Goal: Information Seeking & Learning: Get advice/opinions

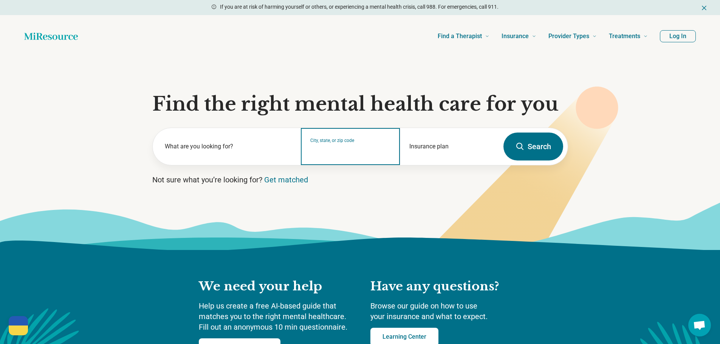
click at [341, 149] on input "City, state, or zip code" at bounding box center [350, 151] width 81 height 9
type input "**********"
click at [509, 146] on button "Search" at bounding box center [534, 147] width 60 height 28
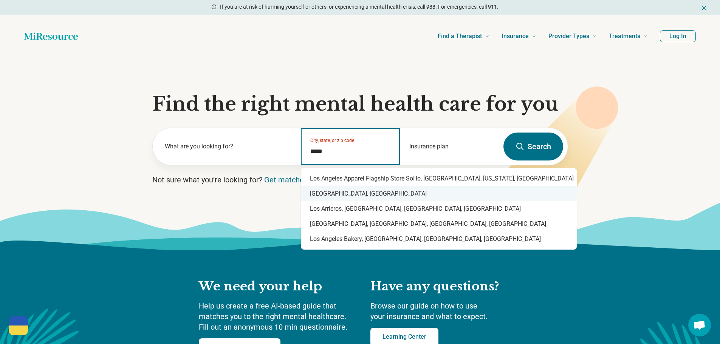
click at [383, 193] on div "Los Angeles, CA" at bounding box center [439, 193] width 276 height 15
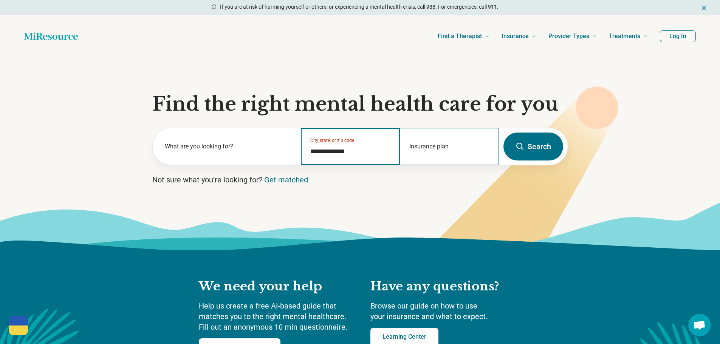
type input "**********"
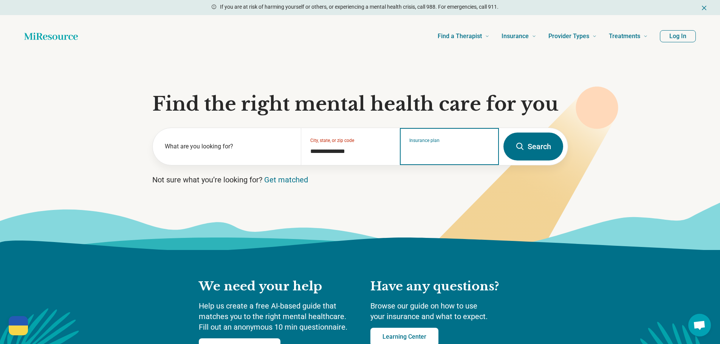
click at [452, 150] on input "Insurance plan" at bounding box center [450, 151] width 81 height 9
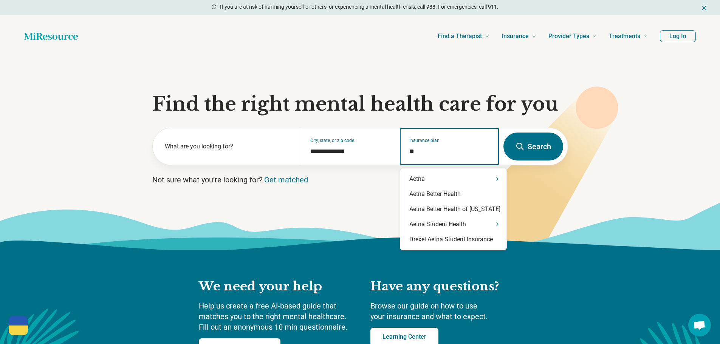
type input "***"
click at [442, 175] on div "Aetna" at bounding box center [453, 179] width 106 height 15
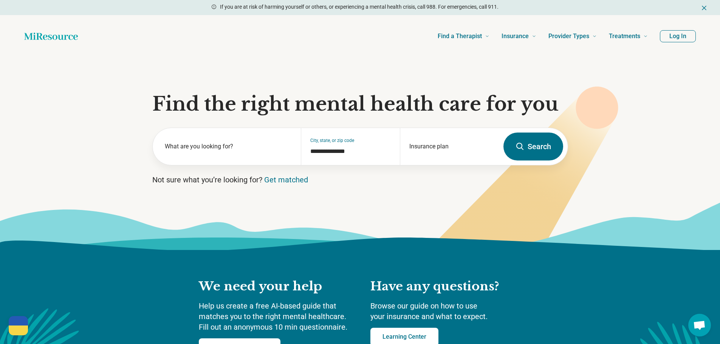
click at [545, 141] on button "Search" at bounding box center [534, 147] width 60 height 28
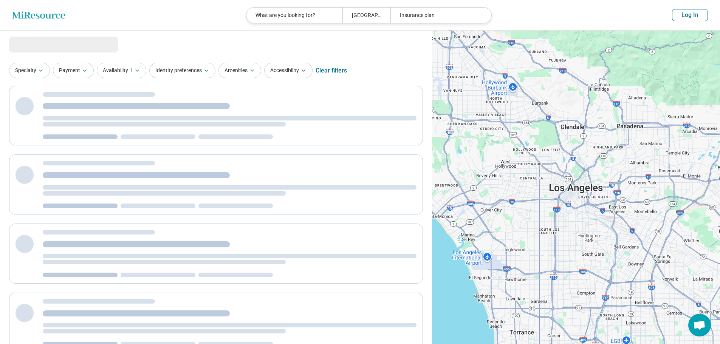
select select "***"
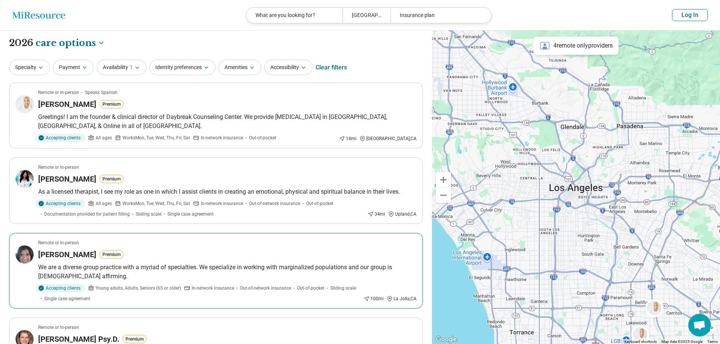
click at [263, 262] on article "Remote or In-person Julie Manoogian Premium We are a diverse group practice wit…" at bounding box center [216, 271] width 414 height 76
click at [333, 64] on div "Clear filters" at bounding box center [331, 68] width 31 height 18
click at [216, 103] on div "Patrick Cleveland Premium" at bounding box center [227, 104] width 379 height 11
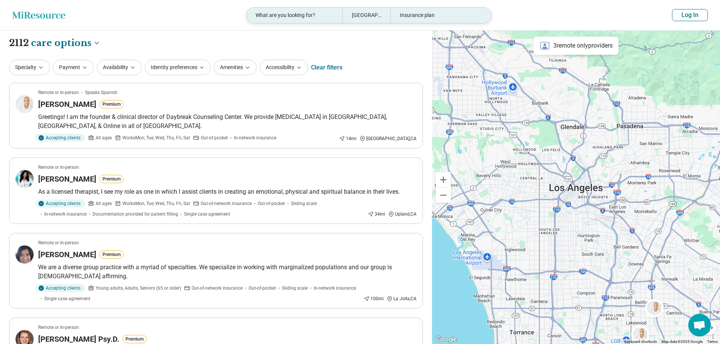
click at [285, 13] on div "What are you looking for?" at bounding box center [295, 16] width 96 height 16
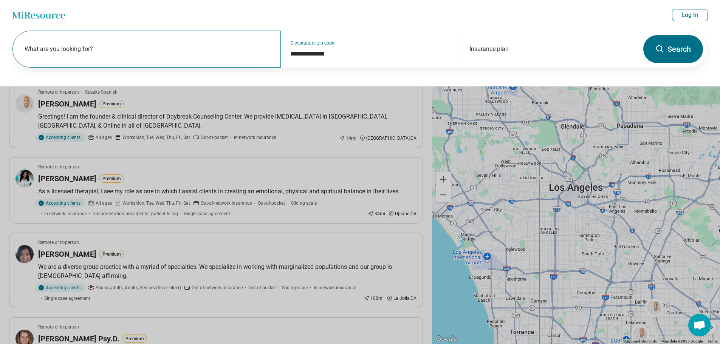
click at [154, 53] on label "What are you looking for?" at bounding box center [148, 49] width 247 height 9
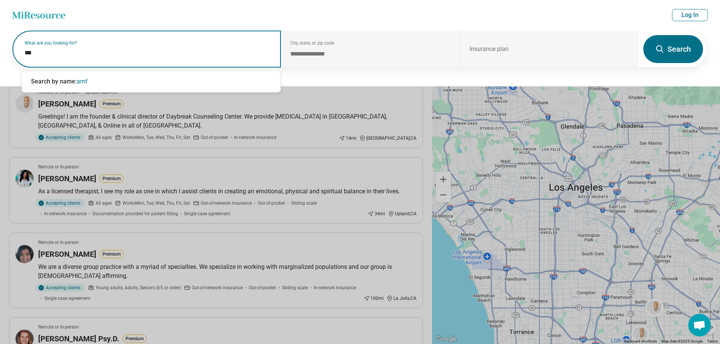
type input "****"
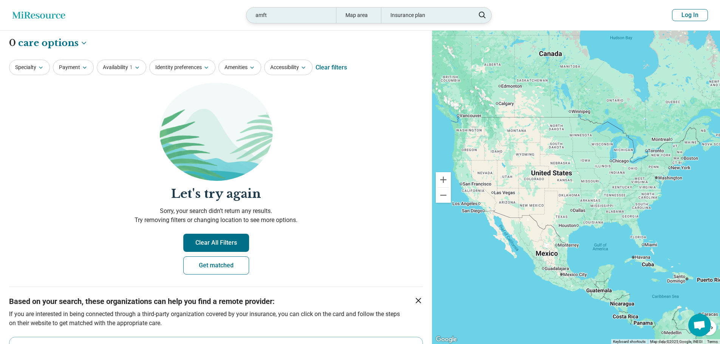
click at [267, 14] on div "amft" at bounding box center [292, 16] width 90 height 16
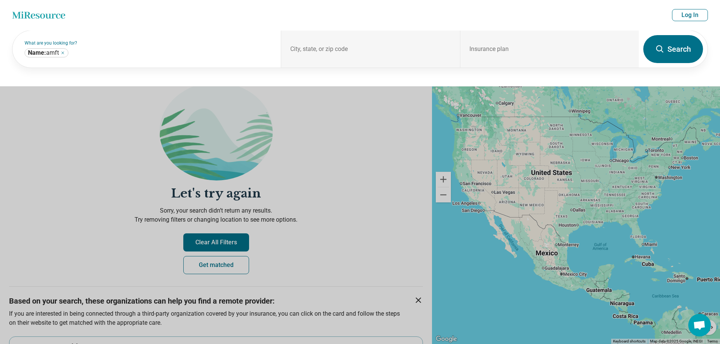
click at [267, 14] on header "Miresource logo amft Map area Insurance plan Log In" at bounding box center [360, 15] width 720 height 31
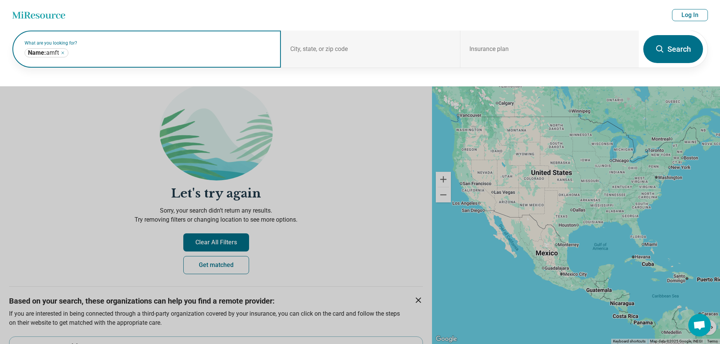
click at [129, 52] on input "text" at bounding box center [171, 52] width 202 height 9
click at [63, 52] on icon "Remove" at bounding box center [63, 53] width 5 height 5
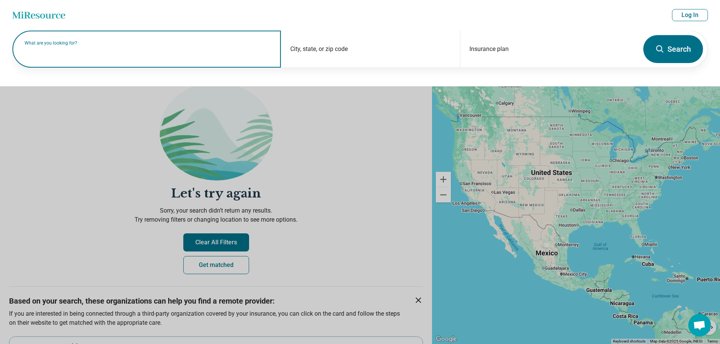
click at [51, 122] on button at bounding box center [360, 172] width 720 height 344
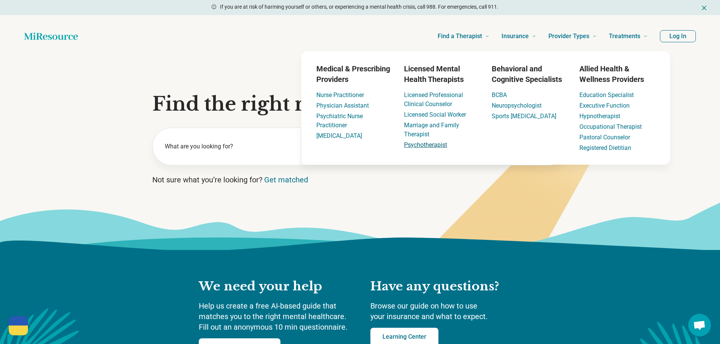
click at [421, 144] on link "Psychotherapist" at bounding box center [425, 144] width 43 height 7
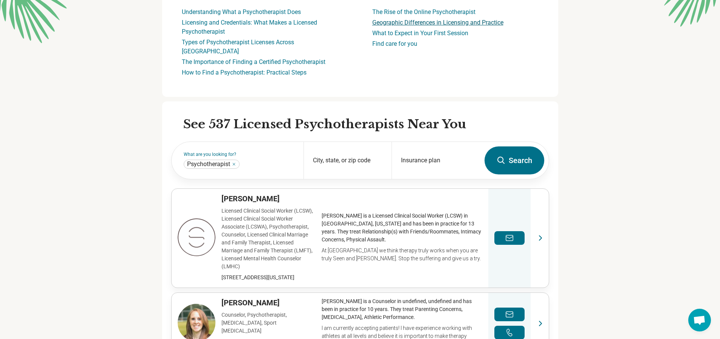
scroll to position [303, 0]
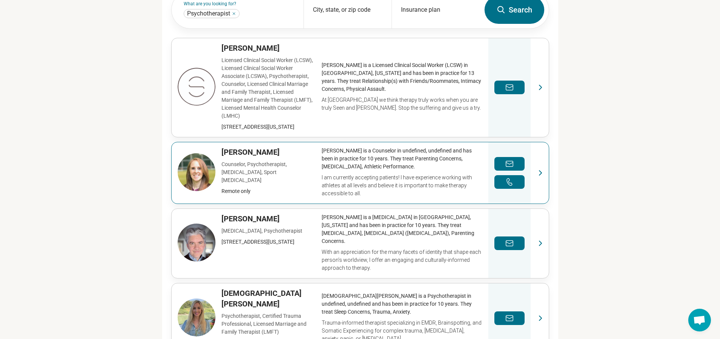
click at [415, 157] on link "View profile" at bounding box center [360, 172] width 377 height 61
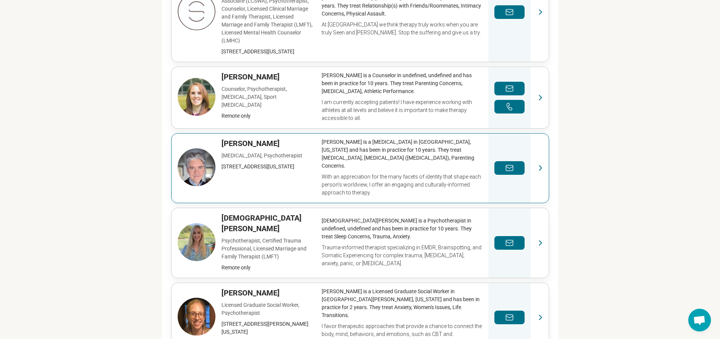
scroll to position [378, 0]
click at [318, 219] on link "View profile" at bounding box center [360, 243] width 377 height 70
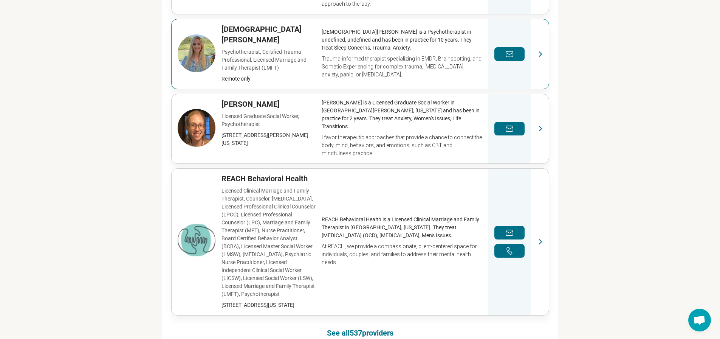
scroll to position [567, 0]
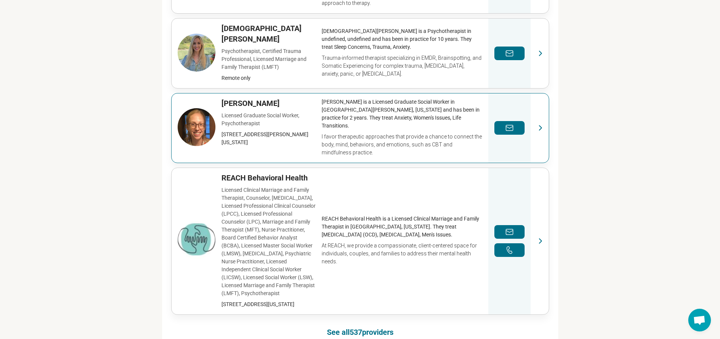
click at [295, 93] on link "View profile" at bounding box center [360, 127] width 377 height 69
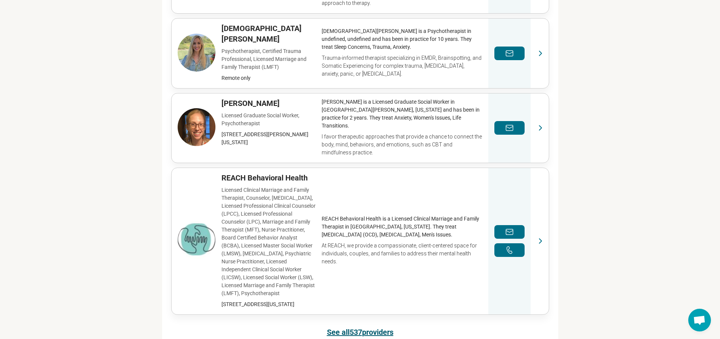
click at [385, 327] on link "See all 537 providers" at bounding box center [360, 332] width 67 height 11
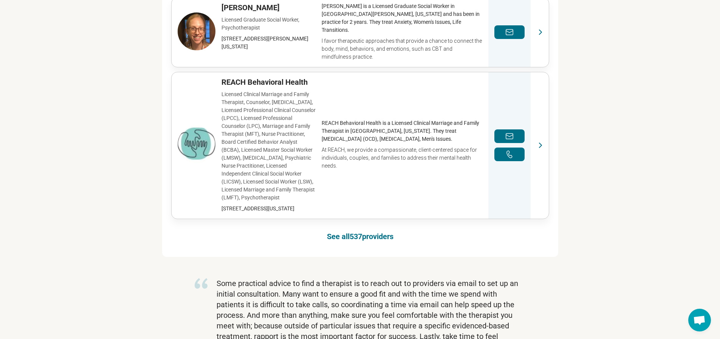
scroll to position [647, 0]
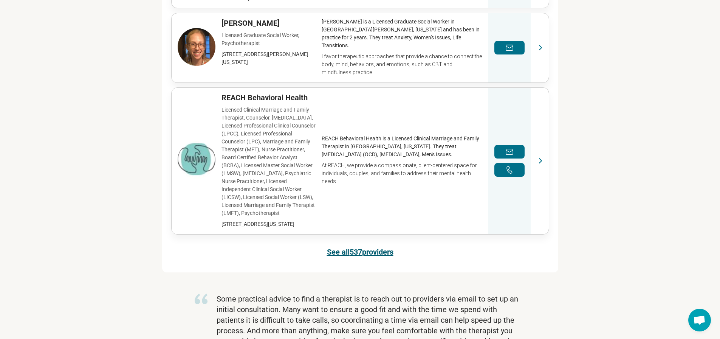
click at [361, 247] on link "See all 537 providers" at bounding box center [360, 252] width 67 height 11
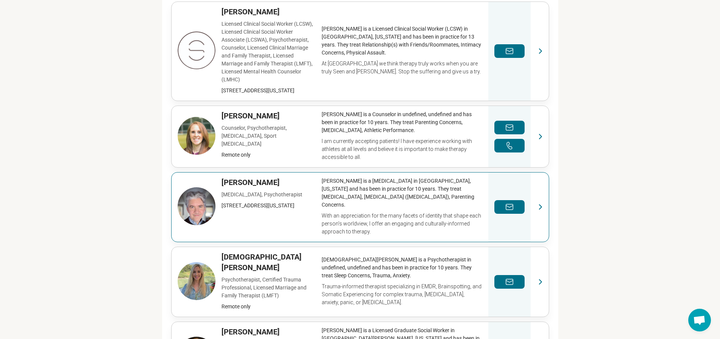
scroll to position [335, 0]
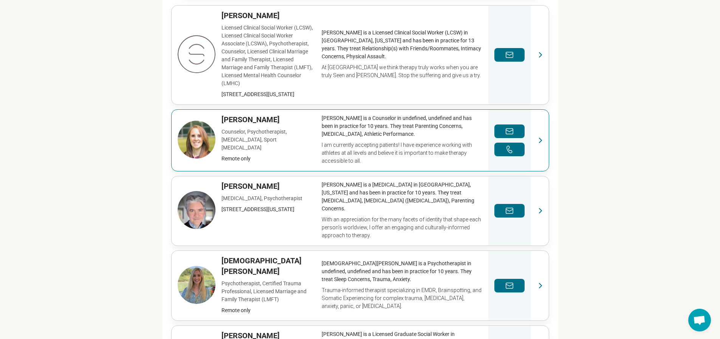
click at [397, 142] on link "View profile" at bounding box center [360, 140] width 377 height 61
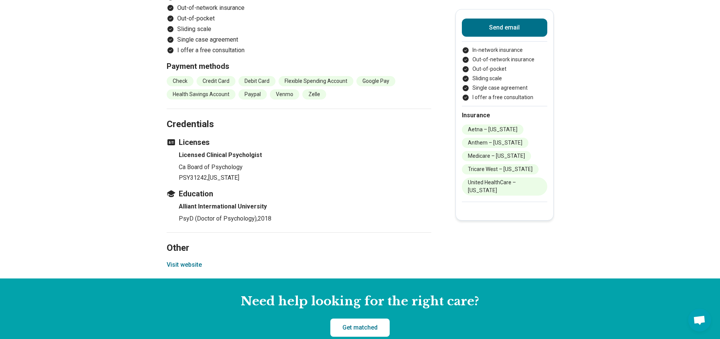
scroll to position [870, 0]
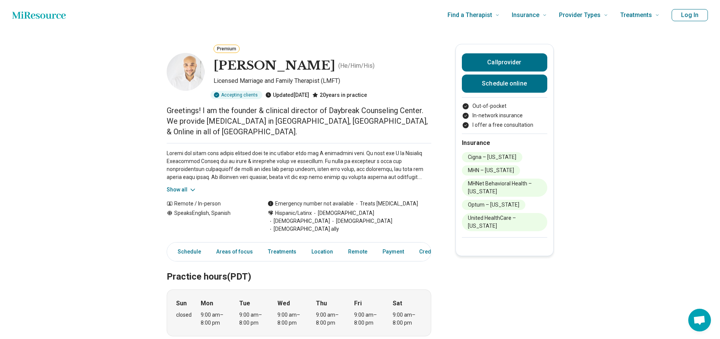
click at [194, 186] on icon at bounding box center [193, 190] width 8 height 8
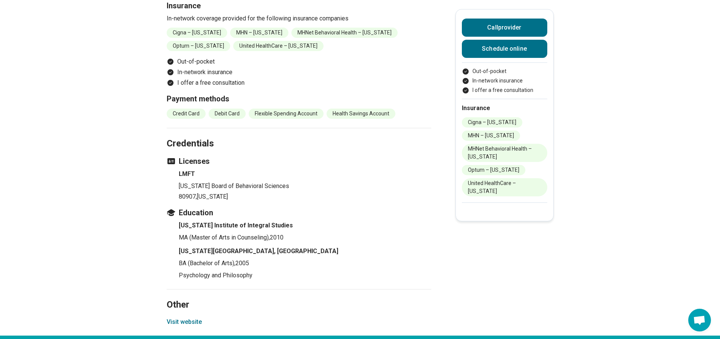
scroll to position [983, 0]
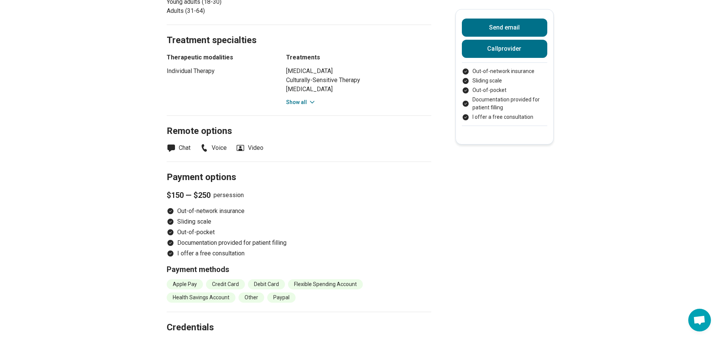
scroll to position [605, 0]
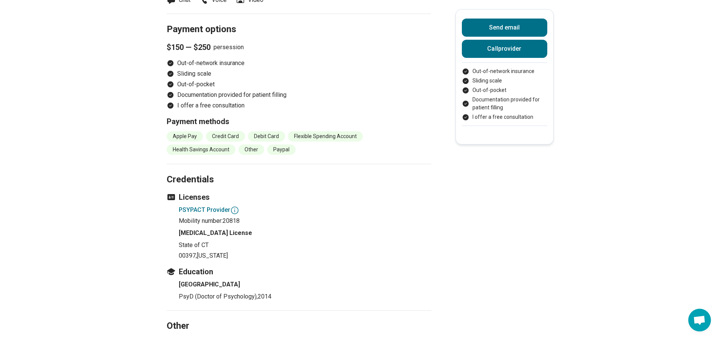
click at [237, 206] on icon at bounding box center [235, 210] width 8 height 8
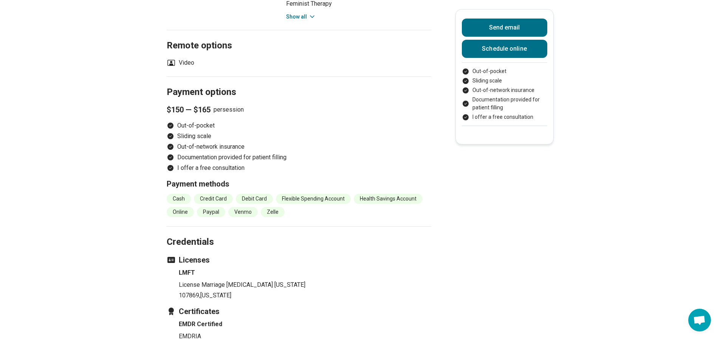
scroll to position [605, 0]
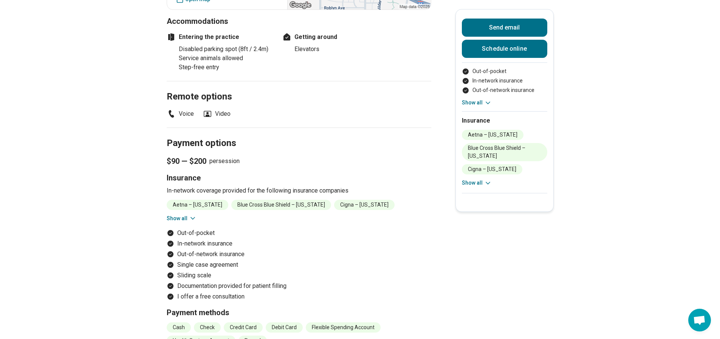
scroll to position [870, 0]
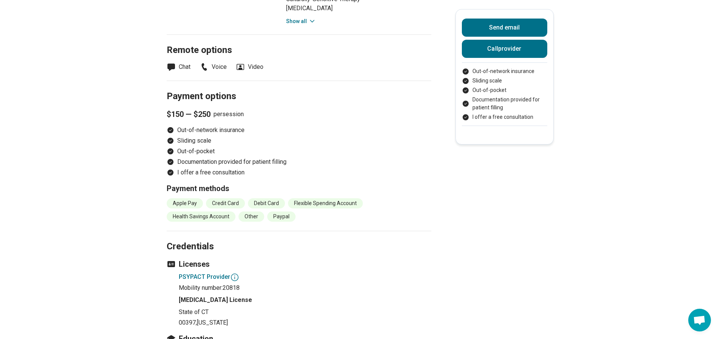
scroll to position [567, 0]
